Goal: Navigation & Orientation: Find specific page/section

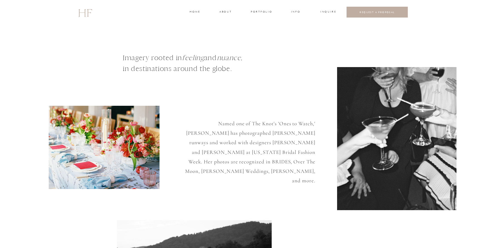
click at [255, 12] on h3 "portfolio" at bounding box center [261, 12] width 21 height 5
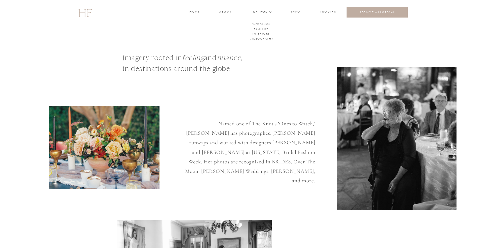
click at [256, 24] on h3 "WEDDINGS" at bounding box center [261, 24] width 19 height 5
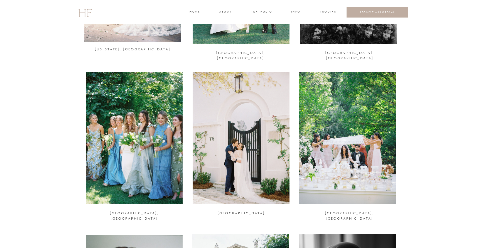
scroll to position [492, 0]
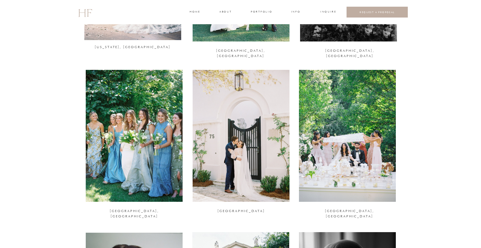
click at [138, 133] on div at bounding box center [134, 136] width 97 height 132
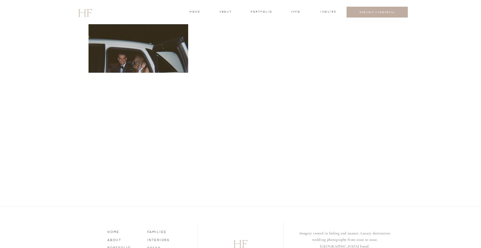
scroll to position [2692, 0]
